Goal: Task Accomplishment & Management: Use online tool/utility

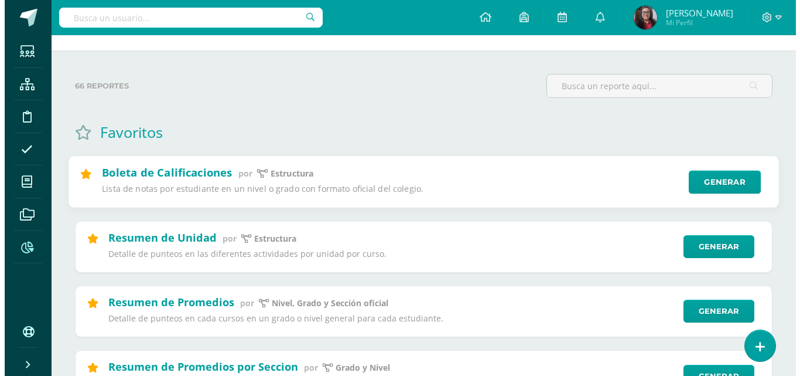
scroll to position [59, 0]
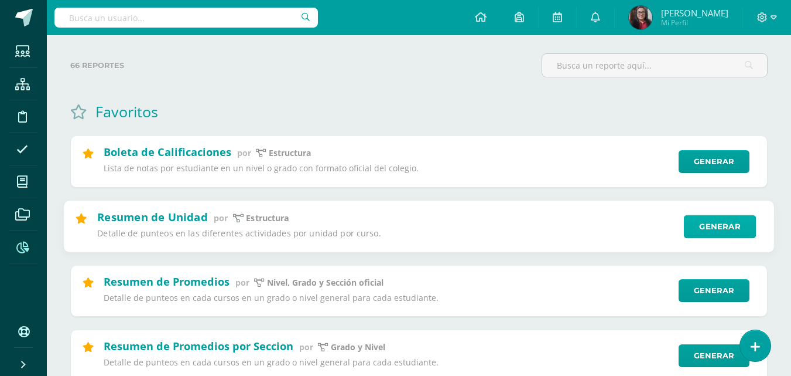
click at [711, 231] on link "Generar" at bounding box center [720, 225] width 72 height 23
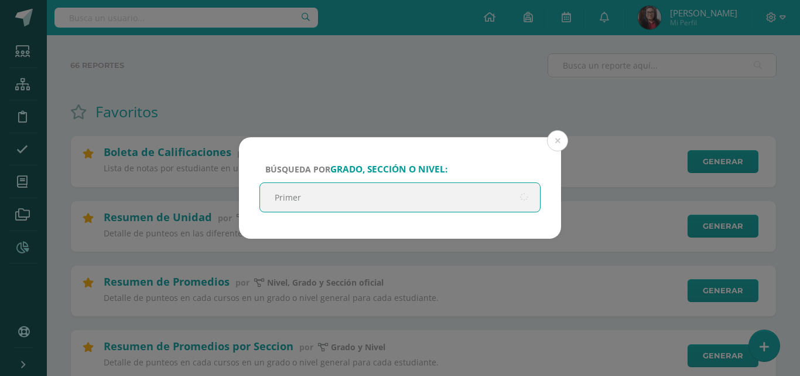
type input "Primero"
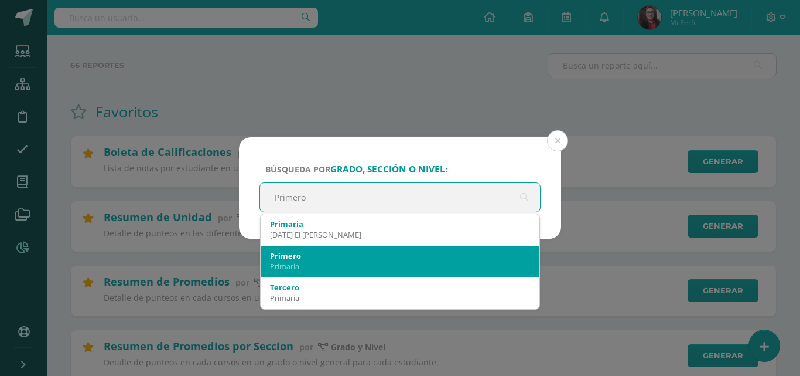
click at [327, 268] on div "Primaria" at bounding box center [400, 266] width 260 height 11
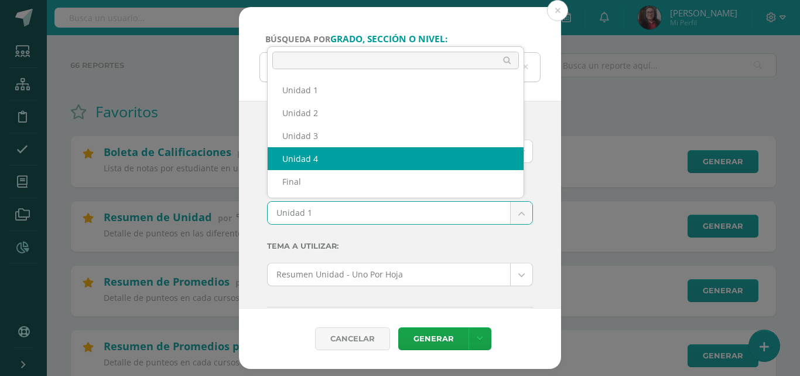
select select "Unidad 4"
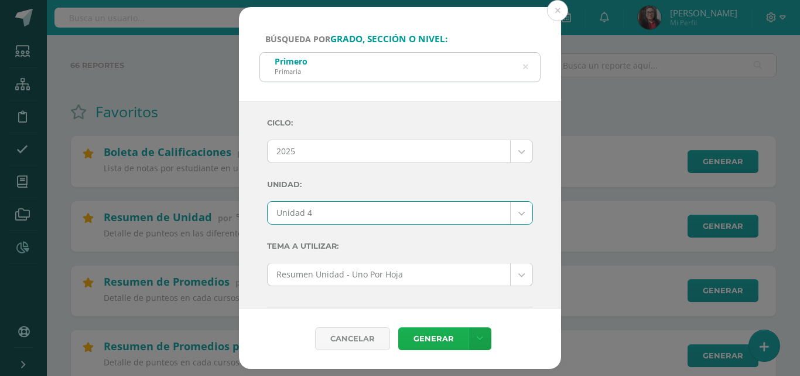
click at [434, 336] on link "Generar" at bounding box center [433, 338] width 70 height 23
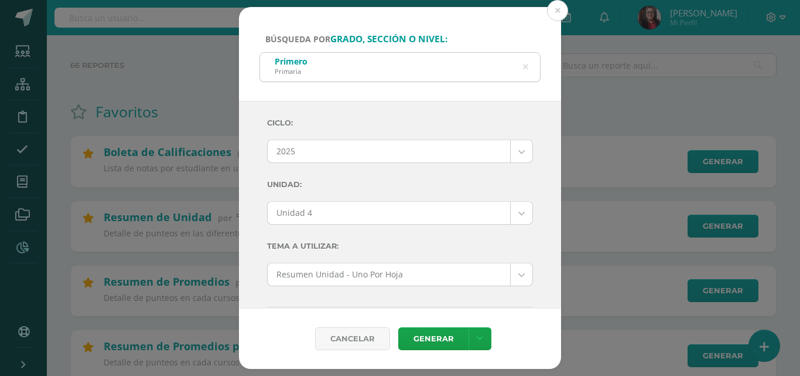
click at [527, 67] on icon at bounding box center [525, 66] width 25 height 25
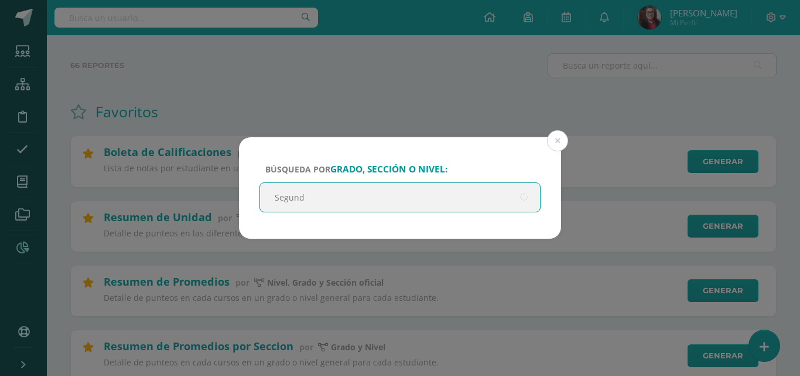
type input "Segundo"
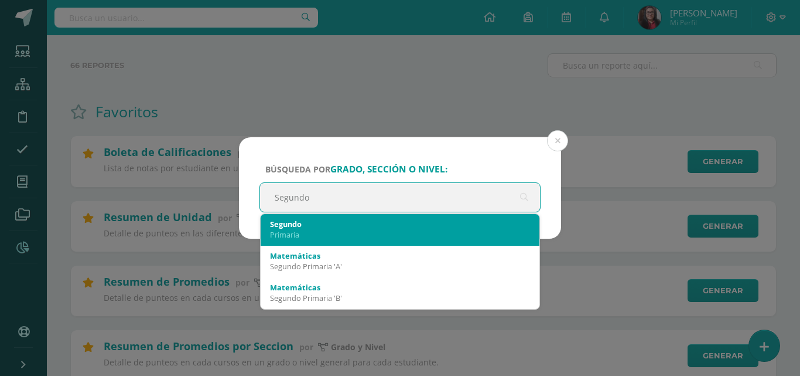
click at [290, 230] on div "Primaria" at bounding box center [400, 234] width 260 height 11
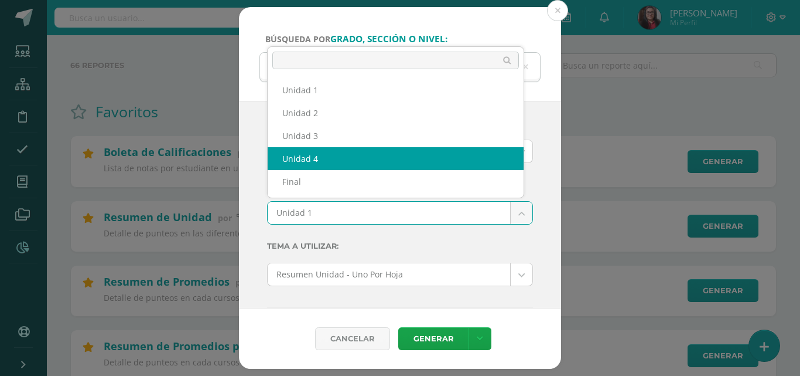
select select "Unidad 4"
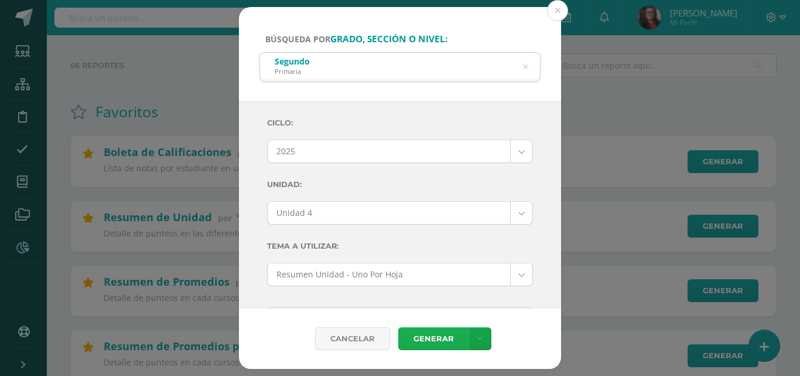
click at [439, 337] on link "Generar" at bounding box center [433, 338] width 70 height 23
click at [527, 66] on icon at bounding box center [525, 66] width 25 height 25
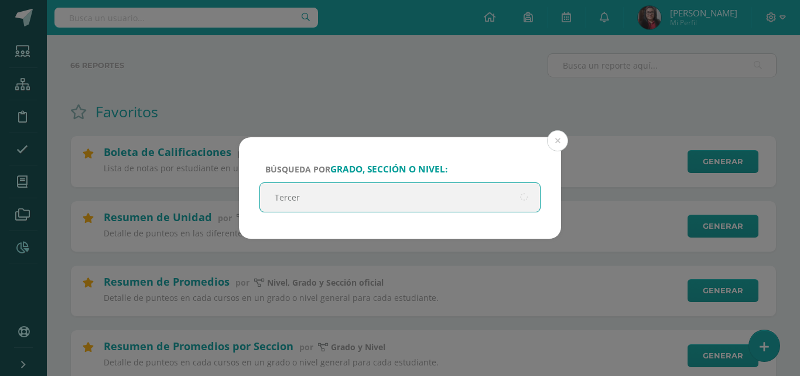
type input "Tercero"
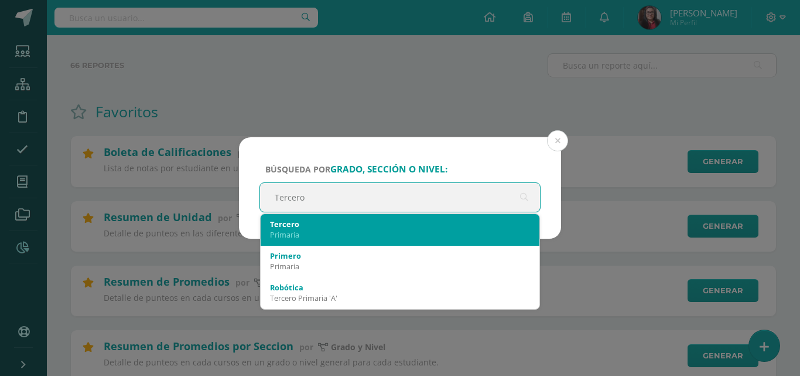
click at [336, 217] on div "Tercero Primaria" at bounding box center [400, 229] width 260 height 30
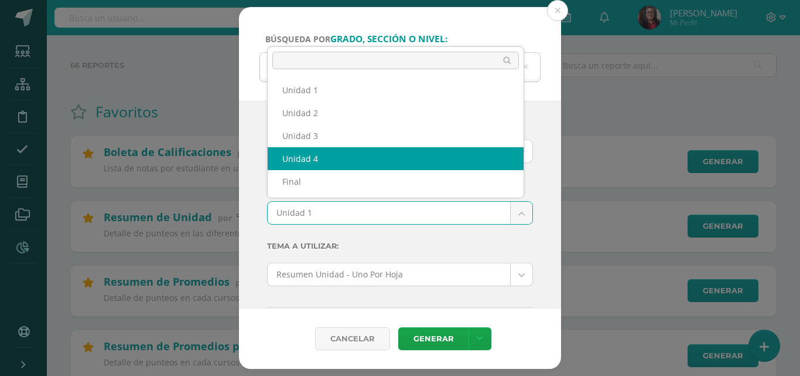
select select "Unidad 4"
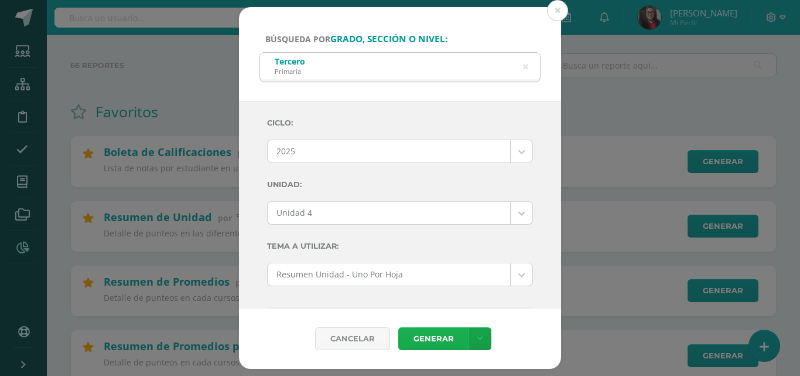
click at [422, 340] on link "Generar" at bounding box center [433, 338] width 70 height 23
click at [434, 343] on link "Generar" at bounding box center [433, 338] width 70 height 23
